Goal: Check status: Check status

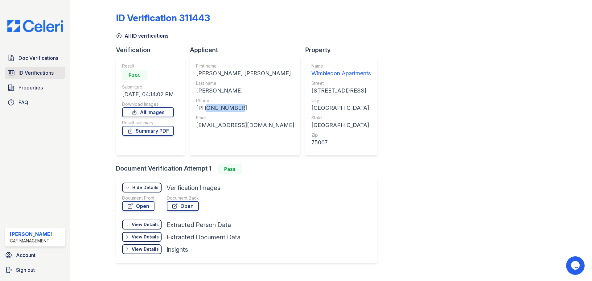
click at [33, 72] on span "ID Verifications" at bounding box center [35, 72] width 35 height 7
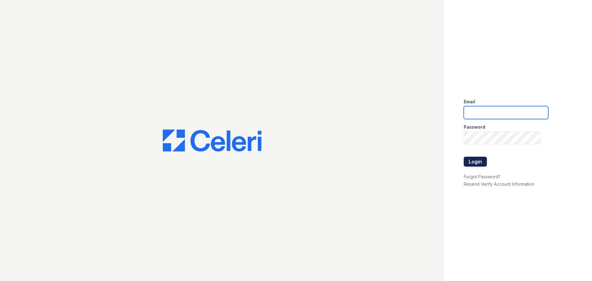
type input "[EMAIL_ADDRESS][DOMAIN_NAME]"
click at [480, 162] on button "Login" at bounding box center [475, 162] width 23 height 10
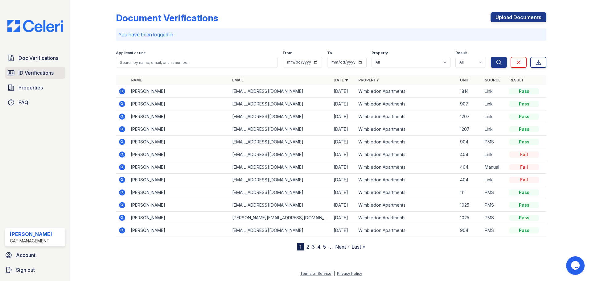
click at [22, 69] on span "ID Verifications" at bounding box center [35, 72] width 35 height 7
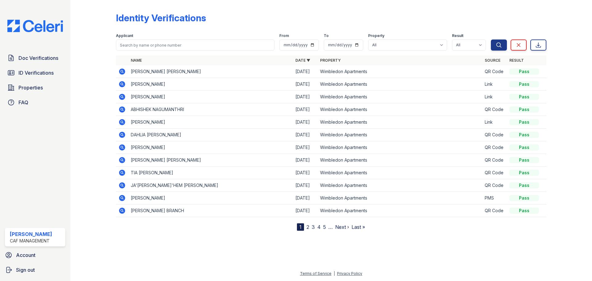
click at [122, 160] on icon at bounding box center [122, 160] width 2 height 2
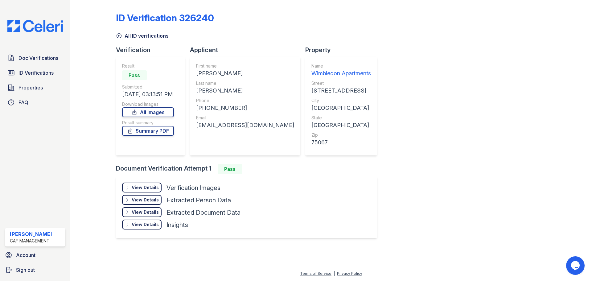
click at [139, 187] on div "View Details" at bounding box center [145, 187] width 27 height 6
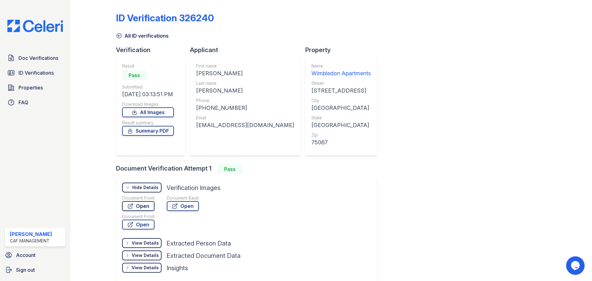
click at [145, 206] on link "Open" at bounding box center [138, 206] width 32 height 10
click at [121, 35] on icon at bounding box center [119, 36] width 6 height 6
